Goal: Communication & Community: Share content

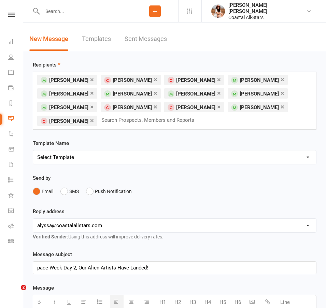
select select "5"
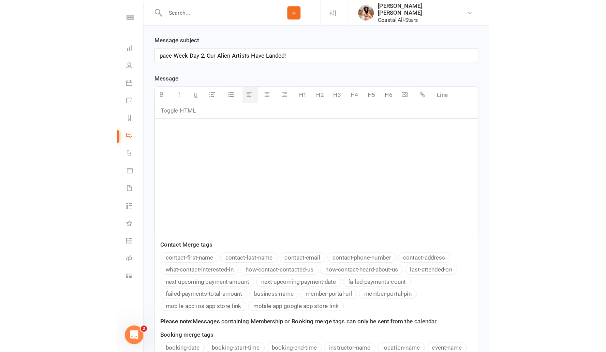
scroll to position [140, 0]
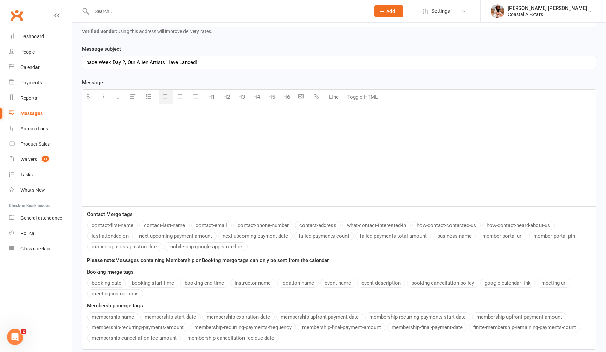
paste div
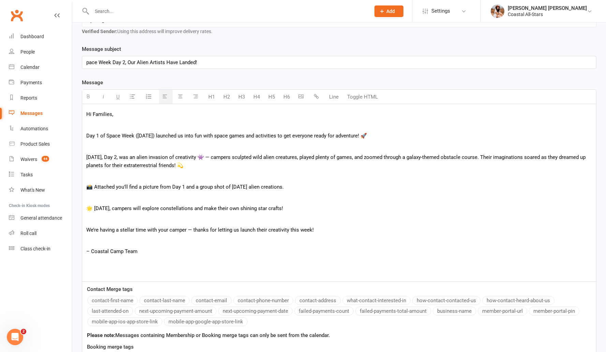
click at [146, 149] on p at bounding box center [339, 146] width 506 height 8
click at [139, 136] on p "Day 1 of Space Week ([DATE]) launched us into fun with space games and activiti…" at bounding box center [339, 136] width 506 height 8
click at [163, 145] on p at bounding box center [339, 146] width 506 height 8
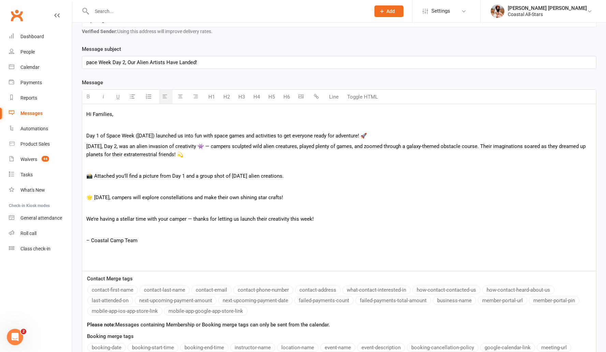
click at [206, 148] on p "[DATE], Day 2, was an alien invasion of creativity 👾 — campers sculpted wild al…" at bounding box center [339, 150] width 506 height 16
click at [96, 189] on p at bounding box center [339, 187] width 506 height 8
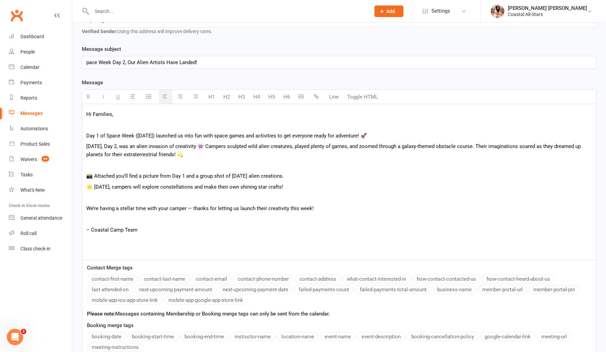
click at [162, 197] on p at bounding box center [339, 197] width 506 height 8
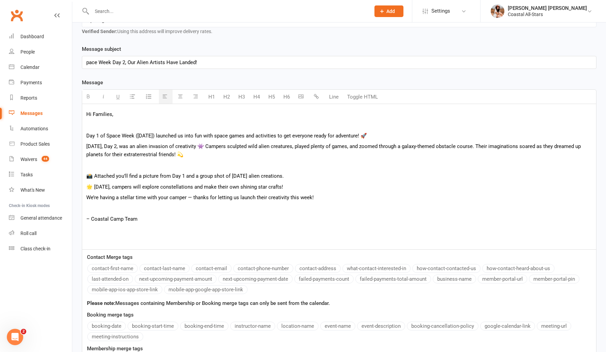
click at [142, 177] on p "📸 Attached you’ll find a picture from Day 1 and a group shot of [DATE] alien cr…" at bounding box center [339, 176] width 506 height 8
drag, startPoint x: 209, startPoint y: 177, endPoint x: 236, endPoint y: 177, distance: 27.3
click at [236, 177] on p "📸 Attached you’ll find a group picture from Day 1 and a group shot of [DATE] al…" at bounding box center [339, 176] width 506 height 8
click at [112, 164] on p at bounding box center [339, 165] width 506 height 8
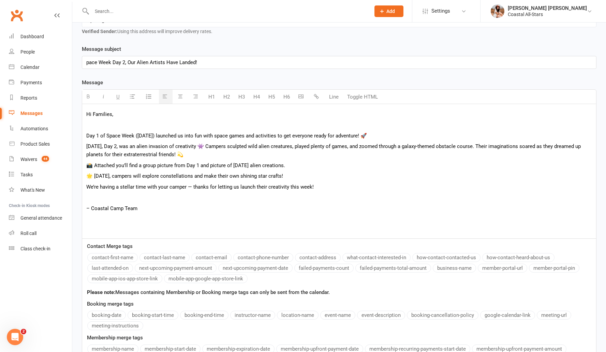
click at [193, 188] on p "We’re having a stellar time with your camper — thanks for letting us launch the…" at bounding box center [339, 187] width 506 height 8
click at [94, 201] on p at bounding box center [339, 197] width 506 height 8
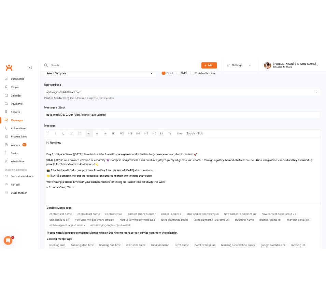
scroll to position [76, 0]
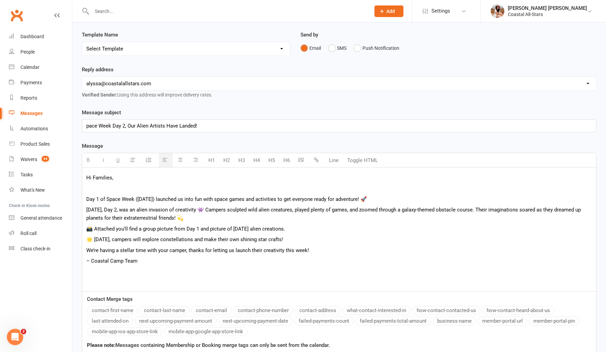
click at [86, 125] on div "pace Week Day 2, Our Alien Artists Have Landed!" at bounding box center [339, 126] width 514 height 12
click at [201, 205] on div "Hi Families, Day 1 of Space Week ([DATE]) launched us into fun with space games…" at bounding box center [339, 230] width 514 height 124
drag, startPoint x: 98, startPoint y: 190, endPoint x: 110, endPoint y: 172, distance: 20.9
click at [98, 190] on p at bounding box center [339, 188] width 506 height 8
drag, startPoint x: 206, startPoint y: 124, endPoint x: 85, endPoint y: 128, distance: 121.2
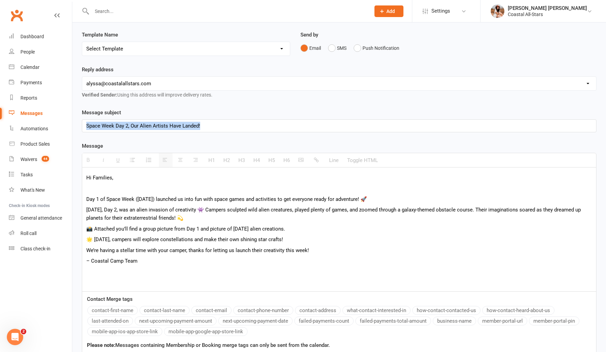
click at [85, 129] on div "Space Week Day 2, Our Alien Artists Have Landed!" at bounding box center [339, 126] width 514 height 12
click at [127, 189] on p at bounding box center [339, 188] width 506 height 8
drag, startPoint x: 136, startPoint y: 200, endPoint x: 144, endPoint y: 200, distance: 8.2
click at [136, 200] on p "Day 1 of Space Week ([DATE]) launched us into fun with space games and activiti…" at bounding box center [339, 199] width 506 height 8
drag, startPoint x: 289, startPoint y: 240, endPoint x: 87, endPoint y: 241, distance: 201.7
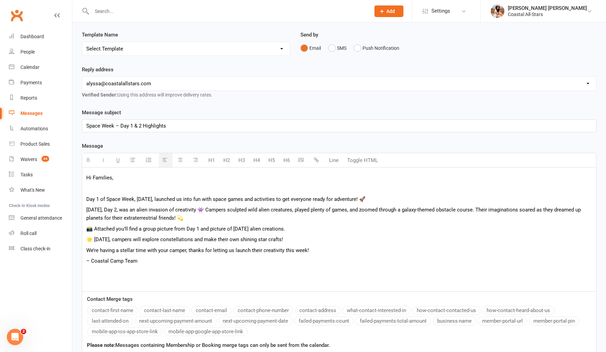
click at [87, 241] on p "🌟 [DATE], campers will explore constellations and make their own shining star c…" at bounding box center [339, 239] width 506 height 8
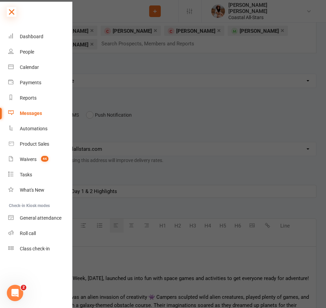
click at [10, 9] on icon at bounding box center [12, 12] width 10 height 10
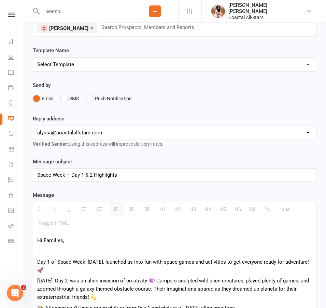
scroll to position [145, 0]
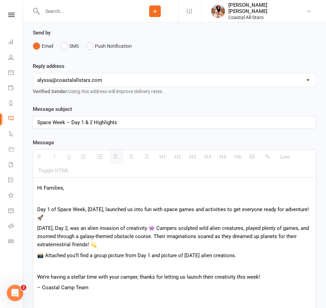
click at [253, 156] on div "H1 H2 H3 H4 H5 H6 Line Toggle HTML" at bounding box center [175, 163] width 284 height 28
click at [254, 157] on div "H1 H2 H3 H4 H5 H6 Line Toggle HTML" at bounding box center [175, 163] width 284 height 28
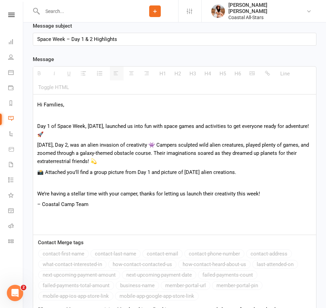
scroll to position [364, 0]
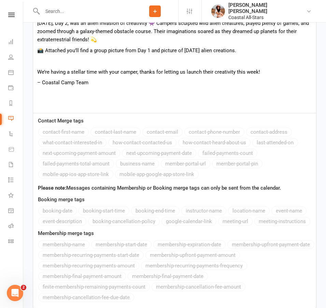
click at [153, 82] on p "– Coastal Camp Team" at bounding box center [174, 82] width 275 height 8
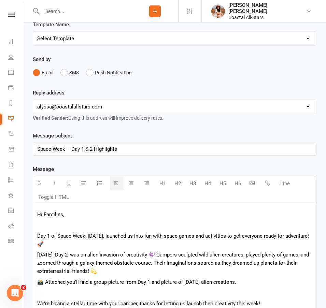
scroll to position [120, 0]
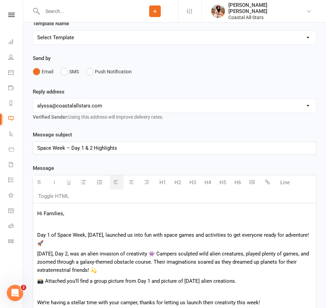
click at [250, 182] on icon "button" at bounding box center [251, 181] width 5 height 5
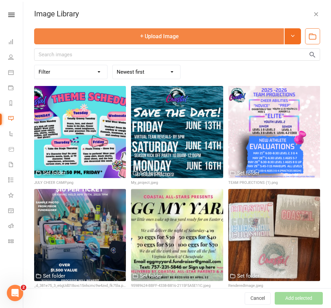
click at [165, 40] on button "Upload Image" at bounding box center [159, 36] width 250 height 16
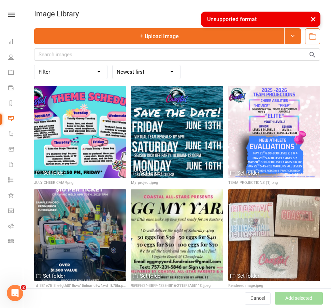
click at [313, 20] on button "×" at bounding box center [313, 19] width 12 height 15
click at [290, 34] on icon at bounding box center [292, 35] width 5 height 5
click at [207, 12] on div "× Unsupported format" at bounding box center [161, 12] width 322 height 0
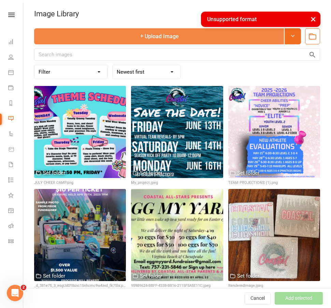
click at [204, 36] on button "Upload Image" at bounding box center [159, 36] width 250 height 16
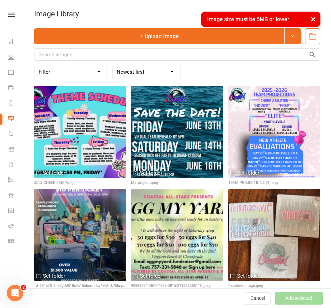
click at [310, 18] on button "×" at bounding box center [313, 19] width 12 height 15
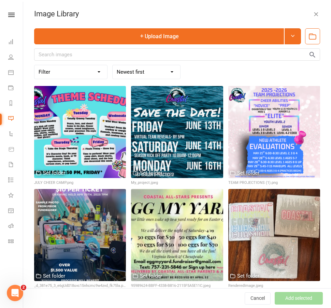
click at [313, 16] on icon "button" at bounding box center [316, 14] width 7 height 7
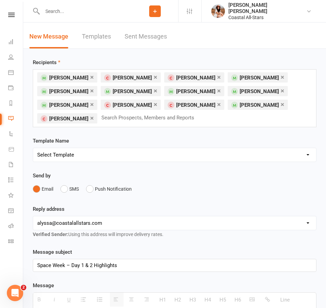
scroll to position [0, 0]
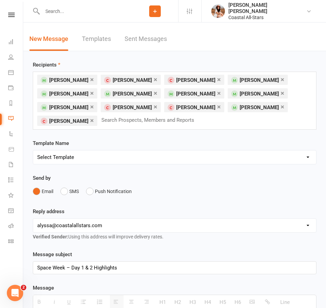
click at [101, 124] on input "text" at bounding box center [151, 120] width 100 height 9
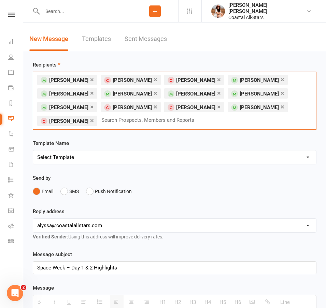
drag, startPoint x: 94, startPoint y: 121, endPoint x: 41, endPoint y: 75, distance: 70.6
click at [41, 75] on div "× [PERSON_NAME] × [PERSON_NAME] × [PERSON_NAME] × [PERSON_NAME] × [PERSON_NAME]…" at bounding box center [175, 101] width 284 height 58
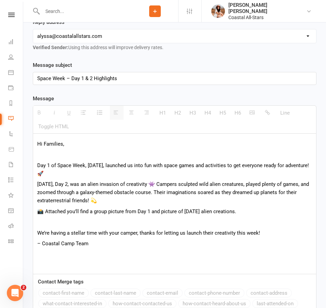
scroll to position [215, 0]
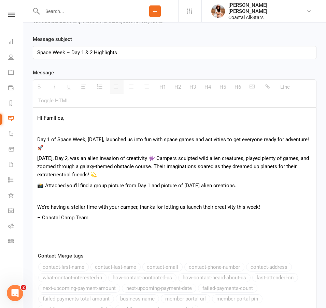
click at [250, 88] on div "H1 H2 H3 H4 H5 H6 Line Toggle HTML" at bounding box center [175, 94] width 284 height 28
click at [251, 87] on div "H1 H2 H3 H4 H5 H6 Line Toggle HTML" at bounding box center [175, 94] width 284 height 28
click at [252, 87] on div "H1 H2 H3 H4 H5 H6 Line Toggle HTML" at bounding box center [175, 94] width 284 height 28
click at [209, 139] on p "Day 1 of Space Week, [DATE], launched us into fun with space games and activiti…" at bounding box center [174, 143] width 275 height 16
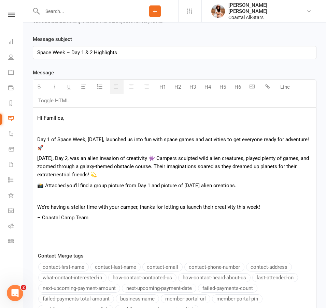
click at [253, 87] on icon "button" at bounding box center [251, 86] width 5 height 5
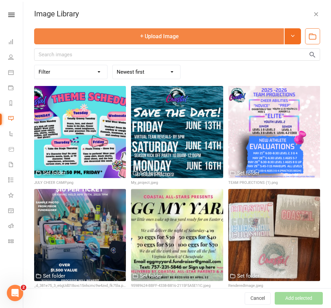
click at [145, 33] on button "Upload Image" at bounding box center [159, 36] width 250 height 16
click at [140, 35] on button "Upload Image" at bounding box center [159, 36] width 250 height 16
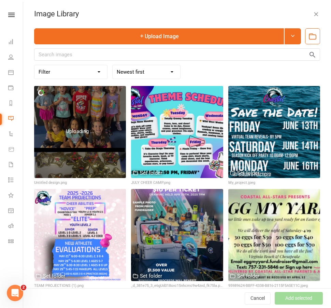
click at [287, 15] on div "Image Library" at bounding box center [177, 14] width 308 height 9
click at [85, 127] on div "Uploading ..." at bounding box center [80, 131] width 28 height 8
click at [77, 105] on div at bounding box center [80, 132] width 92 height 92
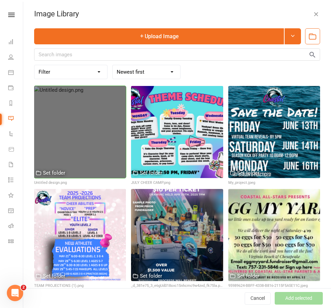
click at [78, 105] on div at bounding box center [80, 132] width 92 height 92
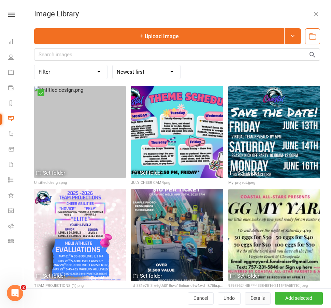
click at [250, 301] on button "Details" at bounding box center [258, 298] width 26 height 12
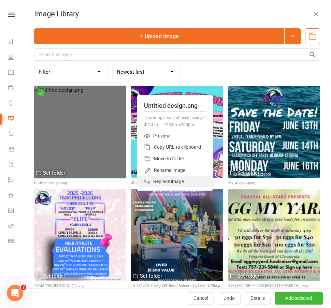
click at [165, 181] on div "Replace image" at bounding box center [174, 181] width 75 height 11
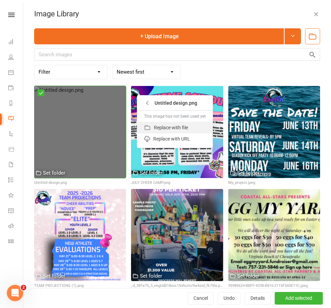
click at [179, 122] on div "Replace with file" at bounding box center [174, 128] width 75 height 12
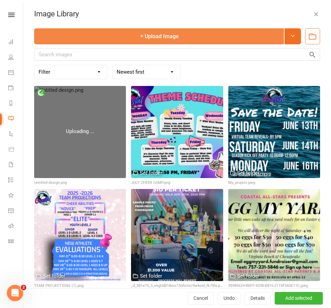
click at [164, 37] on button "Upload Image" at bounding box center [159, 36] width 250 height 16
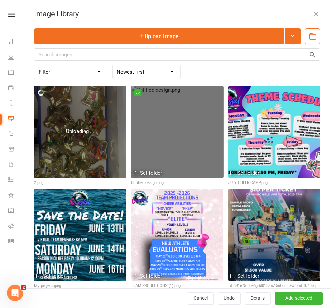
click at [168, 108] on div at bounding box center [177, 132] width 92 height 92
click at [171, 114] on div at bounding box center [177, 132] width 92 height 92
click at [178, 130] on div at bounding box center [177, 132] width 92 height 92
click at [206, 171] on div at bounding box center [177, 132] width 92 height 92
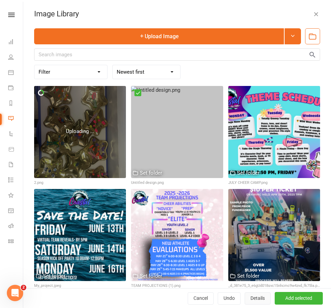
click at [245, 298] on button "Details" at bounding box center [258, 298] width 26 height 12
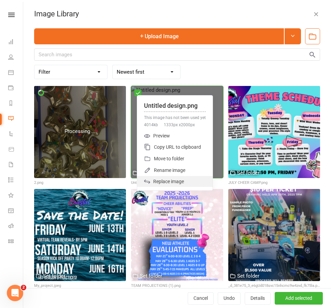
click at [174, 185] on div "Replace image" at bounding box center [174, 181] width 75 height 11
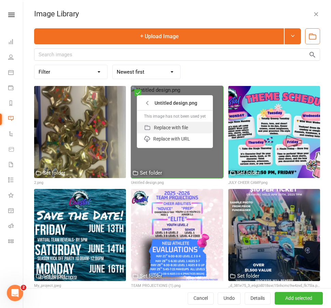
click at [179, 128] on div "Replace with file" at bounding box center [174, 128] width 75 height 12
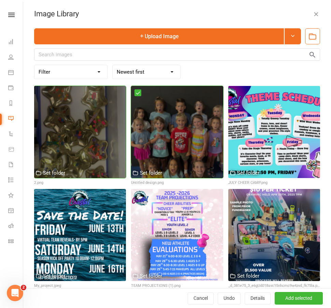
click at [38, 94] on div at bounding box center [80, 132] width 92 height 92
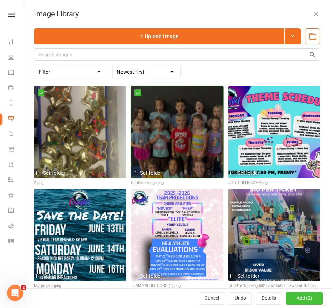
click at [291, 297] on button "Add (2)" at bounding box center [304, 298] width 37 height 12
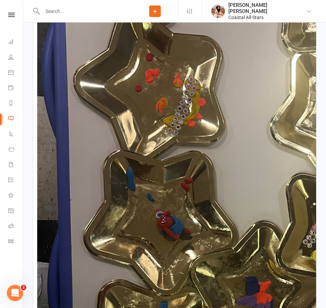
scroll to position [755, 0]
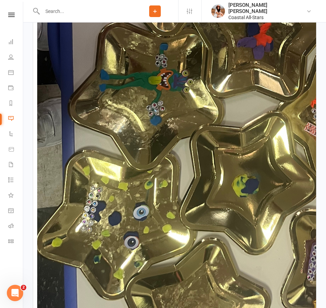
click at [138, 144] on img at bounding box center [264, 25] width 455 height 682
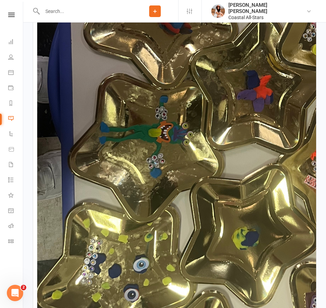
scroll to position [493, 0]
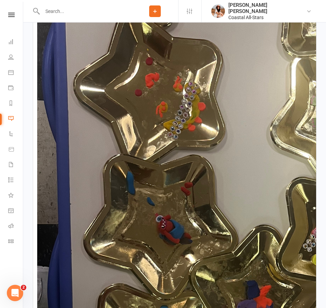
click at [141, 197] on img at bounding box center [264, 288] width 455 height 682
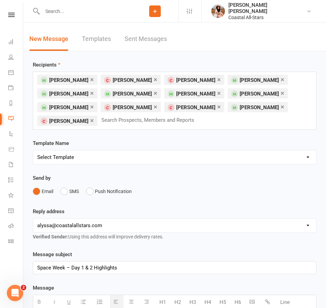
scroll to position [232, 0]
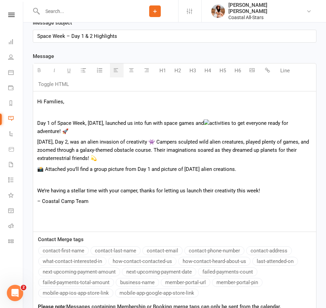
click at [209, 124] on img at bounding box center [206, 121] width 5 height 5
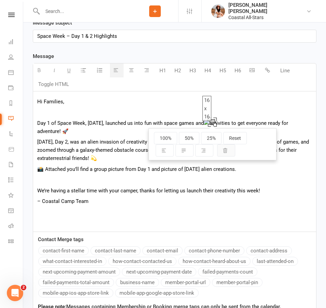
click at [226, 152] on icon "button" at bounding box center [225, 150] width 5 height 5
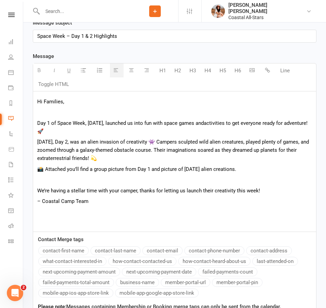
click at [210, 124] on span "activities to get everyone ready for adventure! 🚀" at bounding box center [172, 127] width 270 height 14
click at [52, 211] on p at bounding box center [174, 212] width 275 height 8
click at [251, 69] on icon "button" at bounding box center [251, 70] width 5 height 5
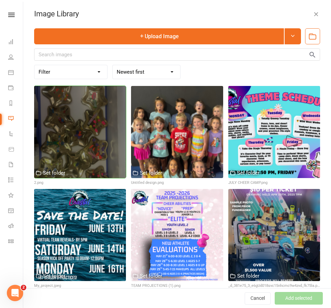
click at [47, 102] on div at bounding box center [80, 132] width 92 height 92
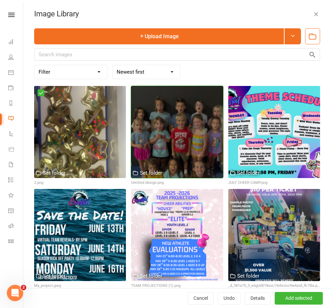
click at [137, 97] on div at bounding box center [177, 132] width 92 height 92
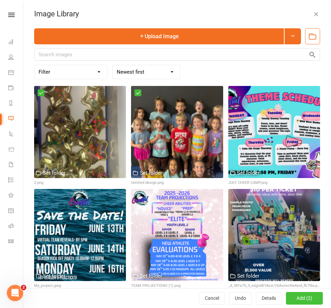
click at [297, 298] on button "Add (2)" at bounding box center [304, 298] width 37 height 12
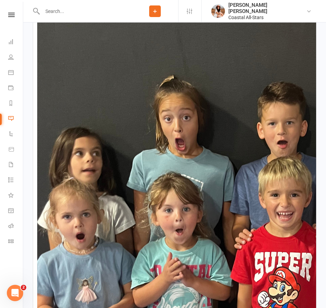
scroll to position [1146, 0]
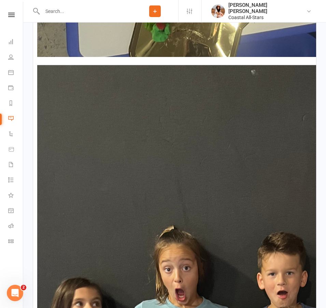
scroll to position [932, 0]
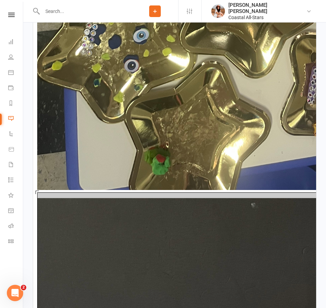
drag, startPoint x: 36, startPoint y: 191, endPoint x: 43, endPoint y: 204, distance: 14.8
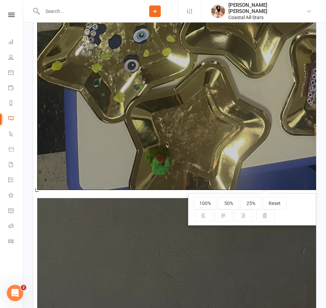
drag, startPoint x: 39, startPoint y: 189, endPoint x: 125, endPoint y: 218, distance: 91.0
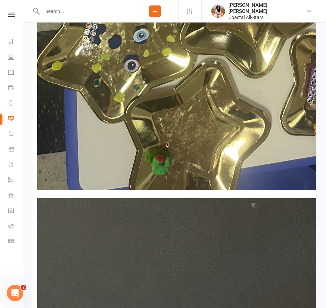
drag, startPoint x: 52, startPoint y: 166, endPoint x: 160, endPoint y: 207, distance: 115.5
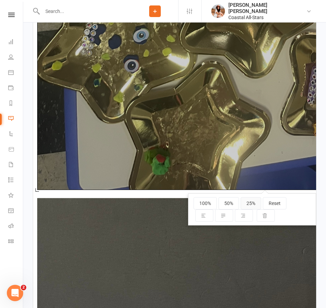
click at [250, 203] on button "25%" at bounding box center [251, 203] width 20 height 12
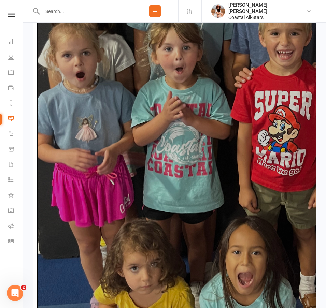
scroll to position [500, 0]
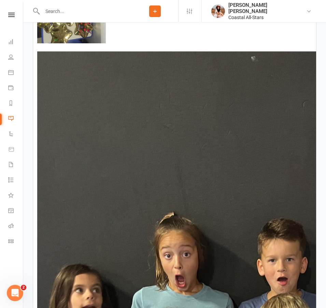
drag, startPoint x: 179, startPoint y: 153, endPoint x: 112, endPoint y: 110, distance: 79.3
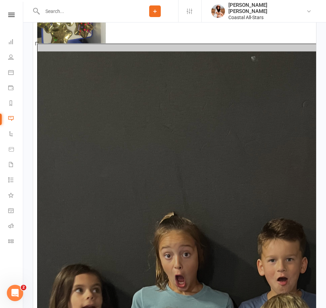
click at [37, 44] on div at bounding box center [36, 43] width 3 height 3
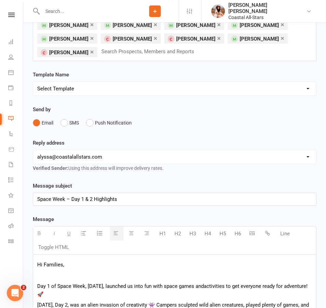
scroll to position [302, 0]
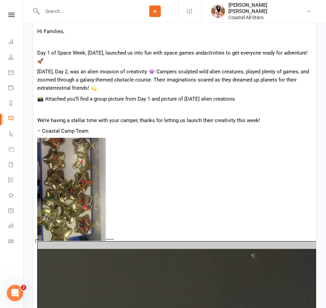
click at [36, 240] on div at bounding box center [36, 241] width 3 height 3
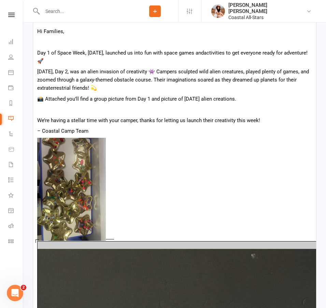
drag, startPoint x: 36, startPoint y: 241, endPoint x: 54, endPoint y: 246, distance: 18.4
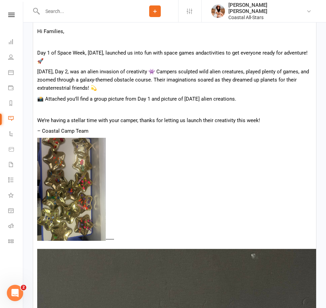
click at [67, 191] on img at bounding box center [71, 189] width 69 height 103
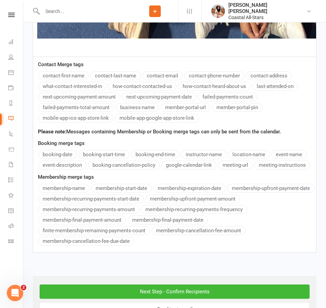
click at [195, 193] on button "membership-expiration-date" at bounding box center [189, 188] width 72 height 9
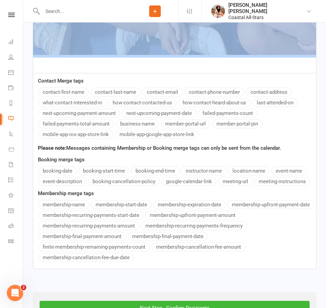
scroll to position [0, 120]
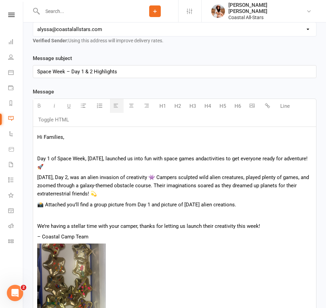
scroll to position [372, 0]
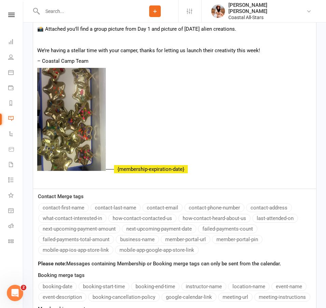
click at [139, 117] on p "------ {membership-expiration-date}" at bounding box center [174, 120] width 275 height 105
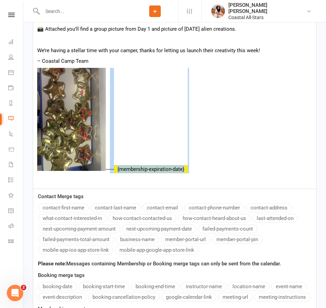
drag, startPoint x: 190, startPoint y: 168, endPoint x: 111, endPoint y: 171, distance: 79.6
click at [111, 171] on p "------ {membership-expiration-date}" at bounding box center [174, 120] width 275 height 105
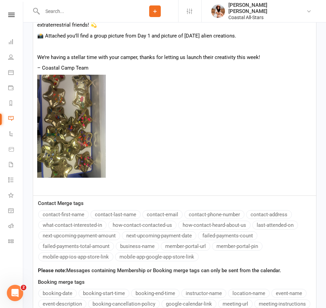
scroll to position [357, 0]
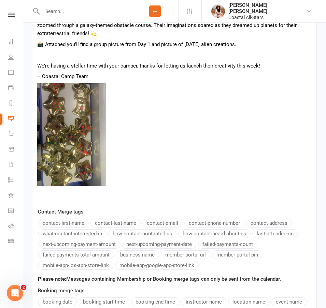
click at [135, 153] on p at bounding box center [174, 135] width 275 height 105
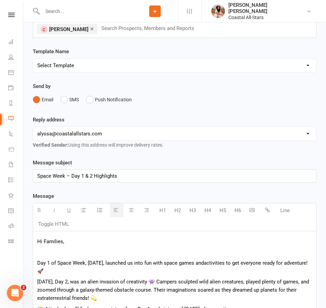
scroll to position [107, 0]
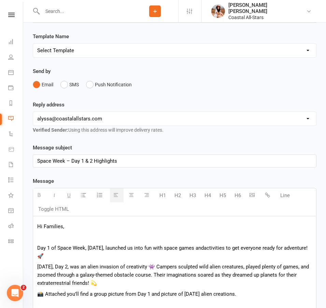
click at [254, 195] on icon "button" at bounding box center [251, 194] width 5 height 5
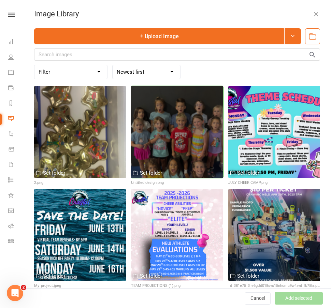
click at [176, 123] on div at bounding box center [177, 132] width 92 height 92
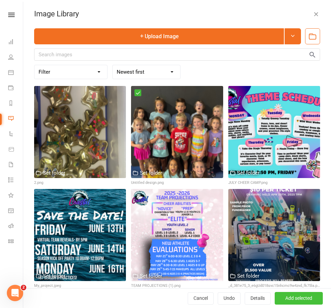
click at [293, 294] on button "Add selected" at bounding box center [299, 298] width 48 height 12
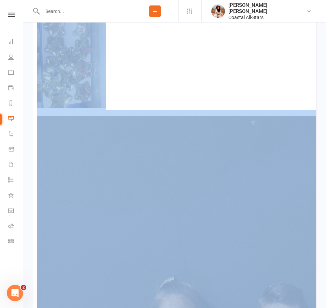
scroll to position [435, 0]
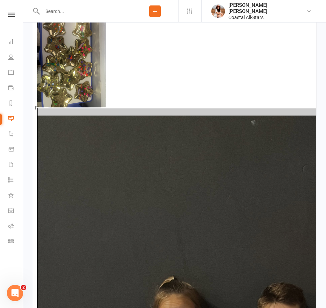
drag, startPoint x: 8, startPoint y: 64, endPoint x: 138, endPoint y: 181, distance: 174.9
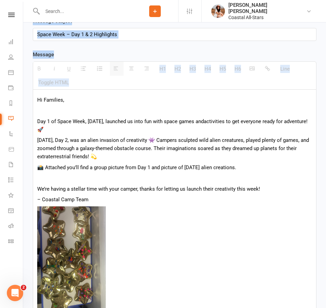
click at [45, 236] on img at bounding box center [71, 257] width 69 height 103
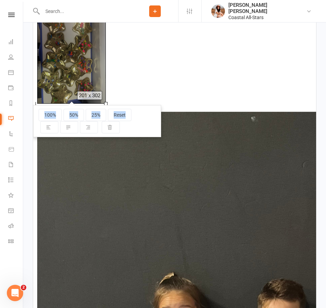
scroll to position [419, 0]
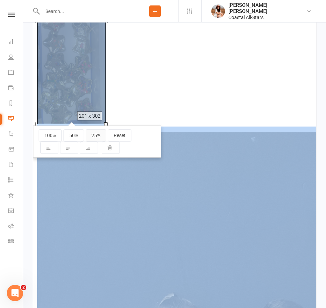
click at [96, 137] on button "25%" at bounding box center [96, 135] width 20 height 12
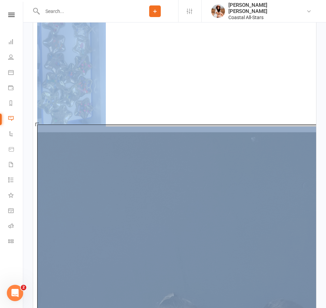
click at [74, 97] on img at bounding box center [71, 72] width 69 height 103
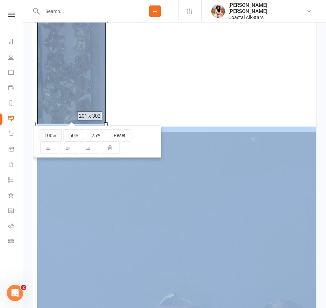
click at [53, 136] on button "100%" at bounding box center [50, 135] width 23 height 12
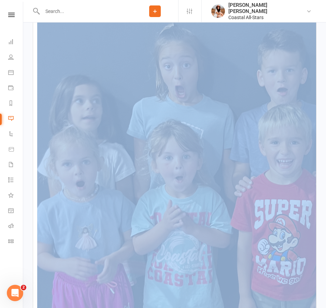
click at [158, 191] on img at bounding box center [264, 197] width 455 height 682
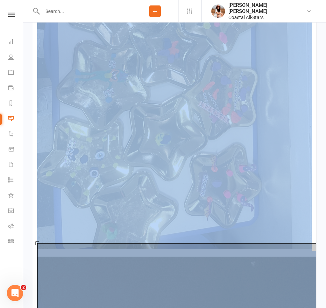
scroll to position [25, 0]
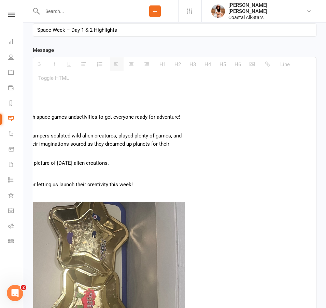
scroll to position [78, 0]
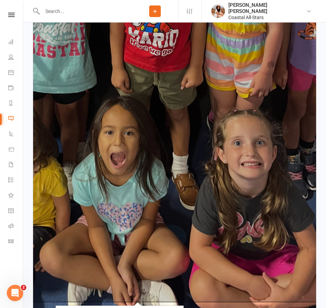
scroll to position [18, 127]
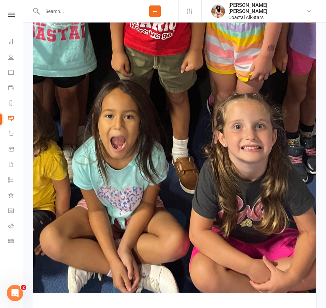
scroll to position [1236, 0]
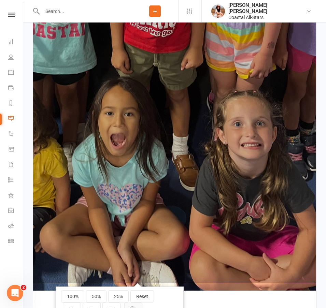
scroll to position [11, 127]
click at [120, 295] on button "25%" at bounding box center [118, 296] width 20 height 12
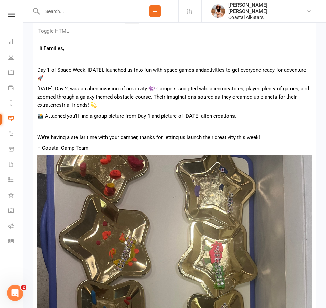
scroll to position [280, 0]
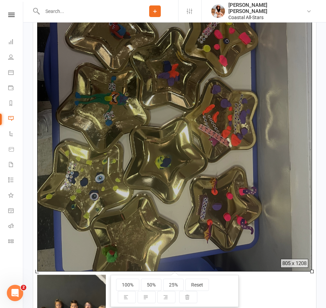
click at [170, 284] on button "25%" at bounding box center [173, 285] width 20 height 12
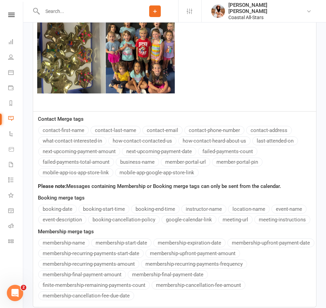
scroll to position [293, 0]
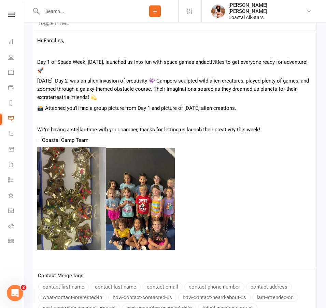
click at [207, 177] on p at bounding box center [174, 199] width 275 height 105
click at [160, 122] on p at bounding box center [174, 119] width 275 height 8
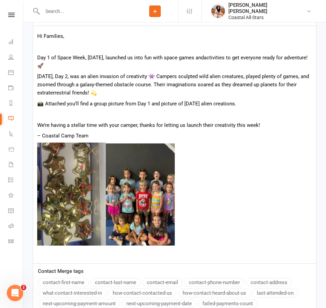
scroll to position [297, 0]
click at [46, 53] on div "Hi Families, Day 1 of Space Week, [DATE], launched us into fun with space games…" at bounding box center [174, 144] width 283 height 237
click at [46, 49] on p at bounding box center [174, 47] width 275 height 8
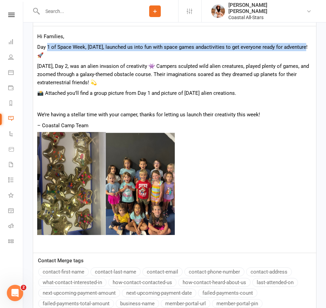
drag, startPoint x: 46, startPoint y: 49, endPoint x: 64, endPoint y: 63, distance: 22.7
click at [63, 61] on div "Hi Families, Day 1 of Space Week, [DATE], launched us into fun with space games…" at bounding box center [174, 139] width 283 height 227
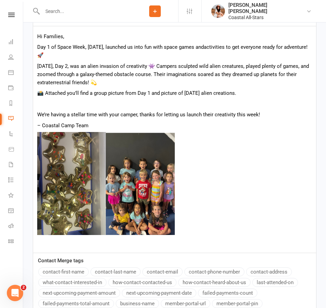
click at [87, 63] on p "[DATE], Day 2, was an alien invasion of creativity 👾 Campers sculpted wild alie…" at bounding box center [174, 74] width 275 height 25
drag, startPoint x: 142, startPoint y: 84, endPoint x: 124, endPoint y: 71, distance: 22.1
click at [142, 84] on p "[DATE], Day 2, was an alien invasion of creativity 👾 Campers sculpted wild alie…" at bounding box center [174, 74] width 275 height 25
drag, startPoint x: 114, startPoint y: 74, endPoint x: 81, endPoint y: 76, distance: 33.1
click at [81, 76] on p "[DATE], Day 2, was an alien invasion of creativity 👾 Campers sculpted wild alie…" at bounding box center [174, 74] width 275 height 25
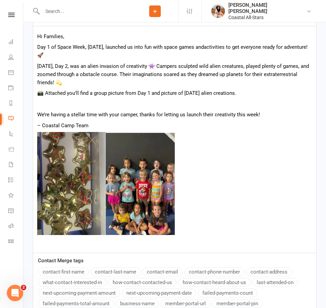
click at [129, 83] on p "[DATE], Day 2, was an alien invasion of creativity 👾 Campers sculpted wild alie…" at bounding box center [174, 74] width 275 height 25
click at [124, 82] on p "[DATE], Day 2, was an alien invasion of creativity 👾 Campers sculpted wild alie…" at bounding box center [174, 74] width 275 height 25
click at [60, 104] on p at bounding box center [174, 104] width 275 height 8
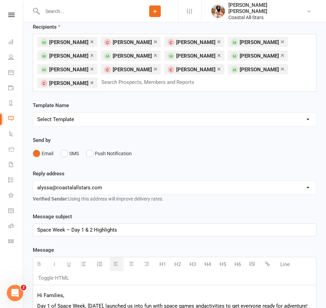
scroll to position [28, 0]
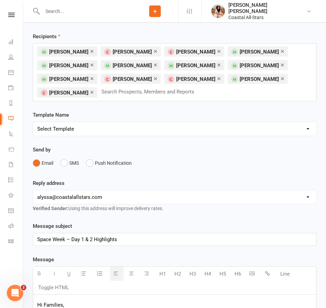
click at [115, 92] on input "text" at bounding box center [151, 91] width 100 height 9
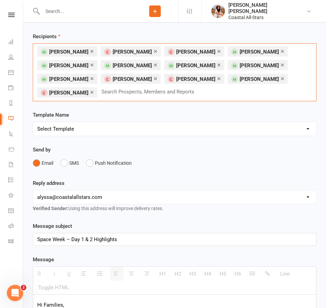
click at [217, 78] on link "×" at bounding box center [219, 78] width 4 height 11
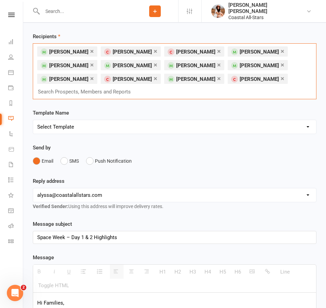
click at [217, 52] on link "×" at bounding box center [219, 51] width 4 height 11
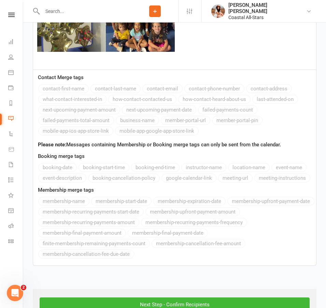
scroll to position [496, 0]
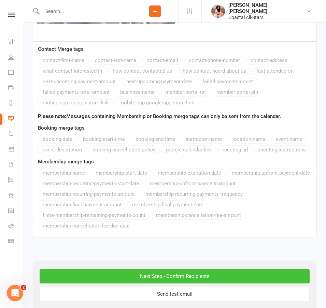
click at [180, 269] on input "Next Step - Confirm Recipients" at bounding box center [175, 276] width 270 height 14
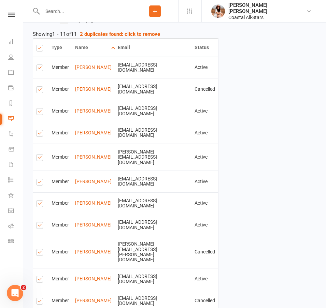
scroll to position [353, 0]
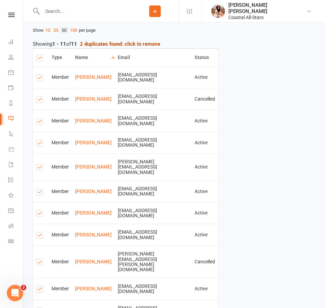
click at [116, 45] on strong "2 duplicates found: click to remove" at bounding box center [120, 44] width 80 height 6
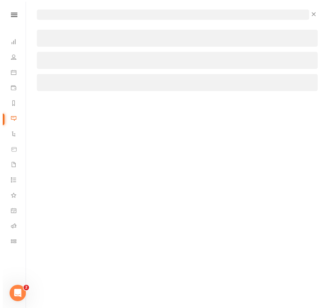
scroll to position [343, 0]
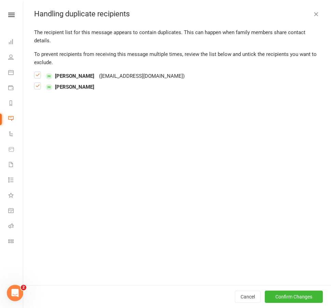
click at [35, 89] on label at bounding box center [37, 89] width 7 height 0
click at [35, 83] on input "checkbox" at bounding box center [37, 83] width 7 height 0
click at [276, 295] on button "Confirm Changes" at bounding box center [294, 297] width 58 height 12
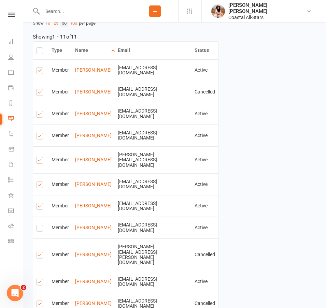
scroll to position [353, 0]
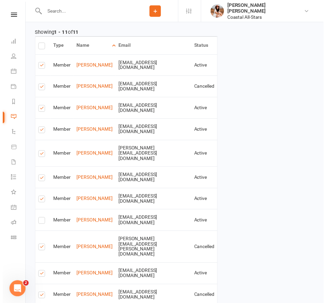
scroll to position [350, 0]
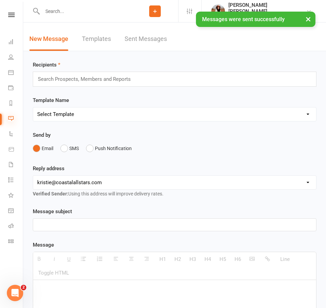
click at [12, 115] on link "Messages" at bounding box center [15, 119] width 15 height 15
click at [153, 42] on link "Sent Messages" at bounding box center [146, 39] width 42 height 24
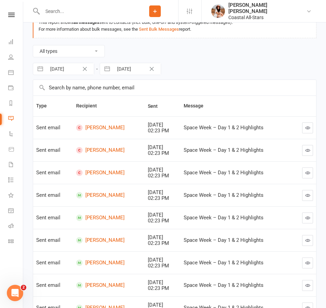
scroll to position [129, 0]
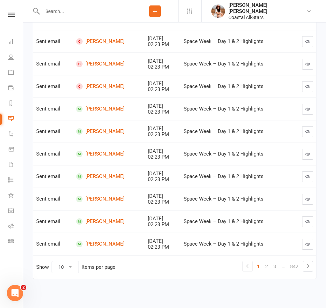
click at [309, 41] on icon "button" at bounding box center [307, 41] width 5 height 5
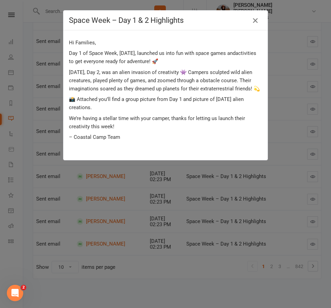
click at [251, 21] on icon "button" at bounding box center [255, 20] width 8 height 8
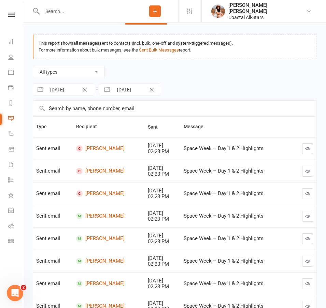
scroll to position [0, 0]
